Goal: Entertainment & Leisure: Consume media (video, audio)

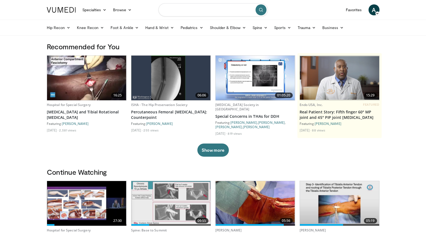
click at [199, 8] on input "Search topics, interventions" at bounding box center [212, 9] width 109 height 13
type input "**********"
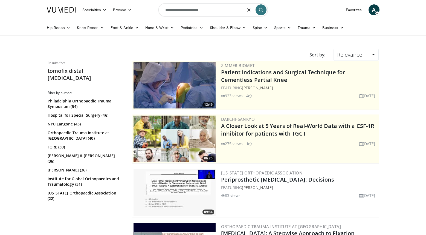
drag, startPoint x: 210, startPoint y: 10, endPoint x: 163, endPoint y: 10, distance: 47.3
click at [163, 10] on input "**********" at bounding box center [212, 9] width 109 height 13
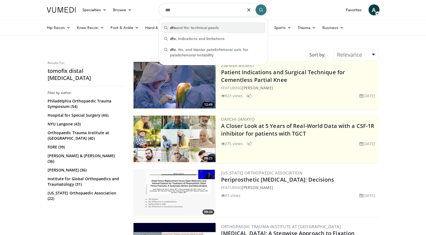
click at [196, 25] on span "dfo and tto: technical pearls" at bounding box center [194, 27] width 49 height 5
type input "**********"
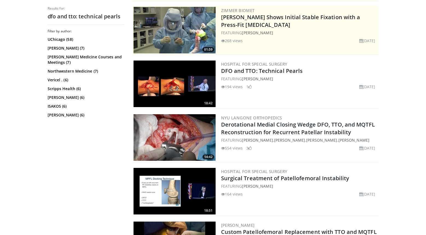
scroll to position [109, 0]
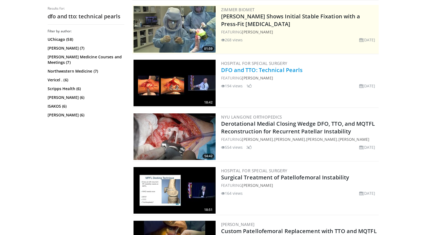
click at [243, 69] on link "DFO and TTO: Technical Pearls" at bounding box center [262, 69] width 82 height 7
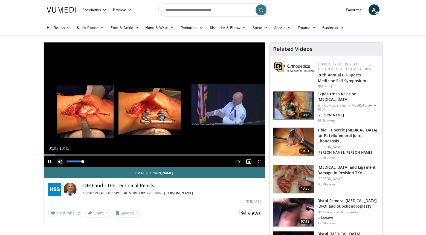
click at [61, 162] on span "Video Player" at bounding box center [60, 161] width 11 height 11
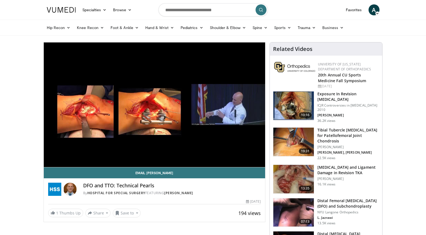
click at [61, 162] on div "10 seconds Tap to unmute" at bounding box center [154, 104] width 221 height 124
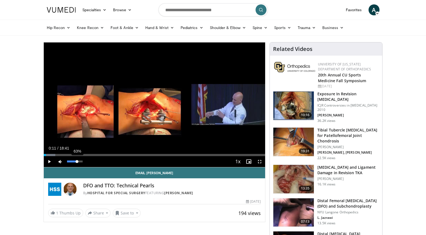
drag, startPoint x: 67, startPoint y: 160, endPoint x: 77, endPoint y: 160, distance: 10.1
click at [77, 160] on div "Volume Level" at bounding box center [72, 161] width 10 height 2
click at [48, 160] on span "Video Player" at bounding box center [49, 161] width 11 height 11
drag, startPoint x: 50, startPoint y: 153, endPoint x: 66, endPoint y: 153, distance: 15.6
click at [66, 153] on div "Loaded : 13.38% 01:52 01:52" at bounding box center [154, 153] width 221 height 5
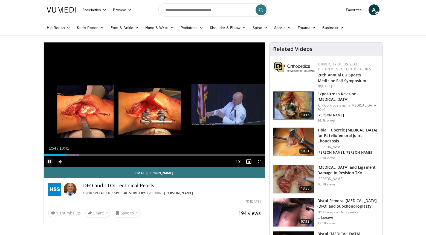
click at [50, 160] on span "Video Player" at bounding box center [49, 161] width 11 height 11
